Goal: Information Seeking & Learning: Learn about a topic

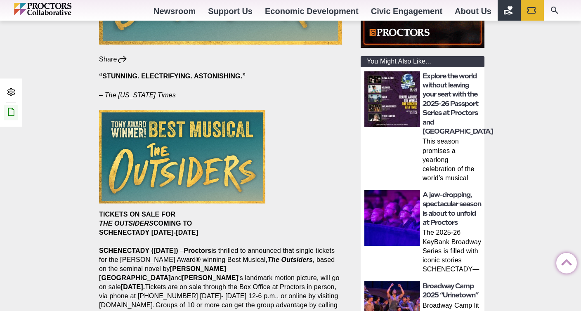
click at [11, 112] on icon at bounding box center [11, 112] width 10 height 10
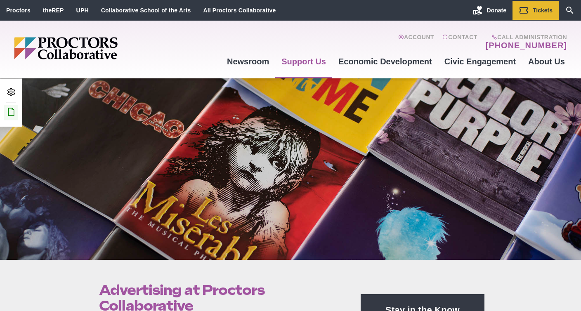
click at [14, 111] on icon at bounding box center [11, 112] width 10 height 10
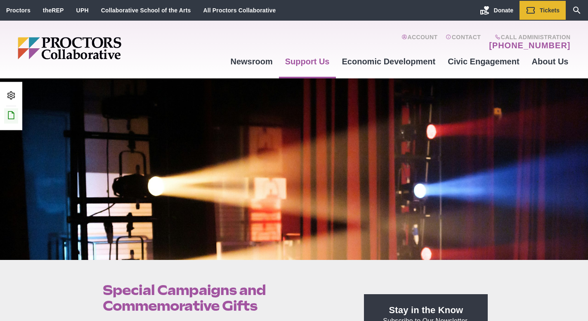
click at [15, 114] on icon at bounding box center [11, 115] width 10 height 10
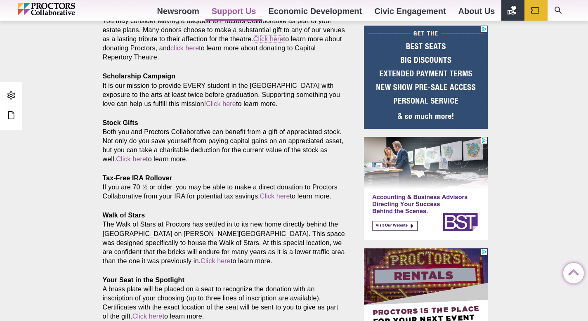
scroll to position [342, 0]
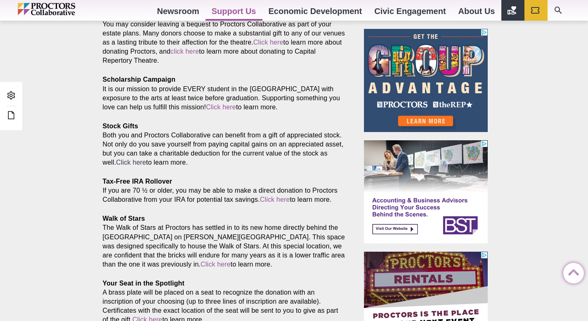
click at [146, 164] on link "Click here" at bounding box center [131, 162] width 30 height 7
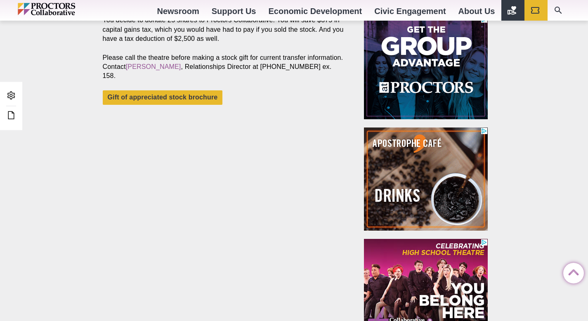
scroll to position [354, 0]
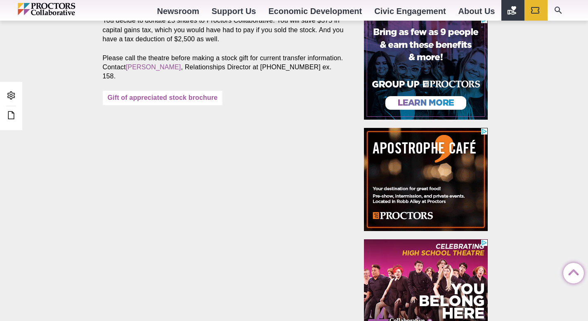
click at [145, 99] on link "Gift of appreciated stock brochure" at bounding box center [163, 98] width 120 height 14
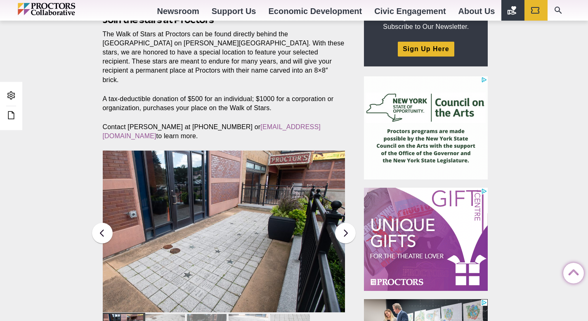
scroll to position [283, 0]
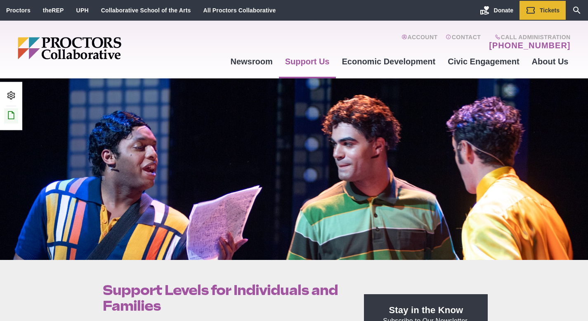
click at [10, 114] on icon at bounding box center [11, 115] width 10 height 10
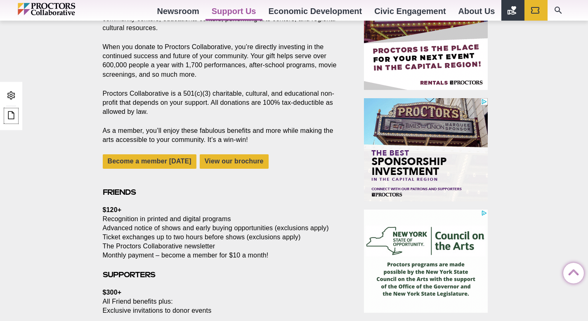
scroll to position [385, 0]
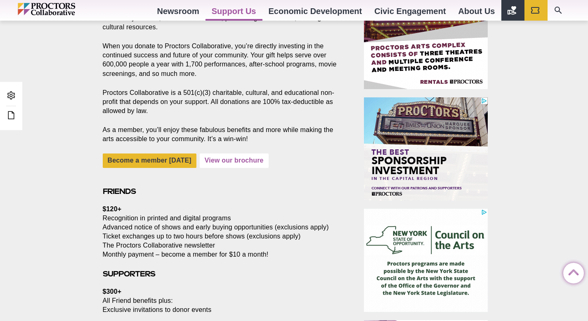
click at [232, 166] on link "View our brochure" at bounding box center [234, 161] width 69 height 14
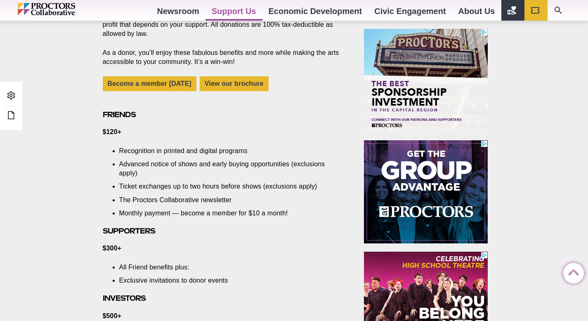
scroll to position [452, 0]
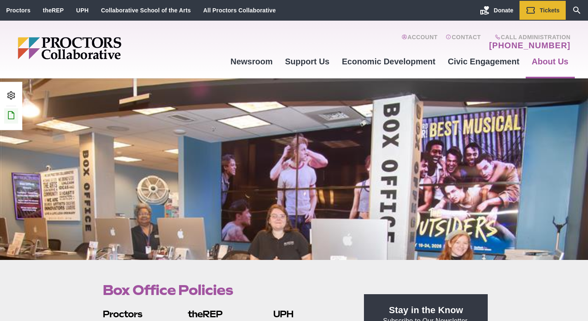
click at [10, 120] on icon at bounding box center [11, 115] width 10 height 10
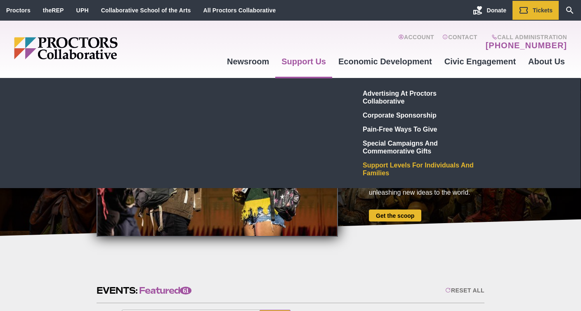
click at [378, 168] on link "Support Levels for Individuals and Families" at bounding box center [420, 169] width 121 height 22
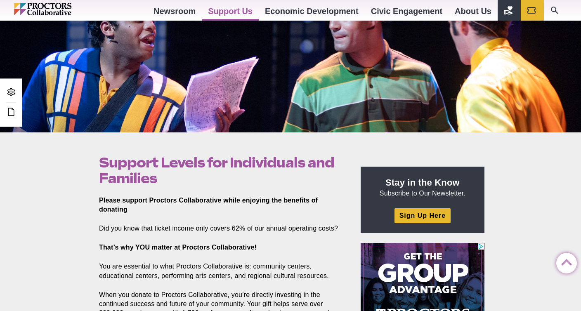
scroll to position [103, 0]
